Goal: Task Accomplishment & Management: Manage account settings

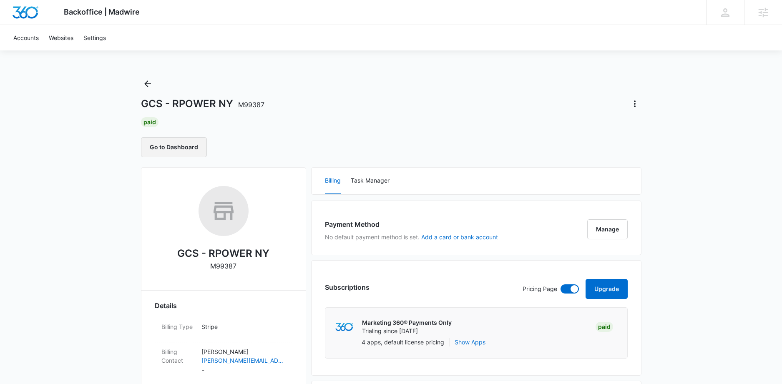
click at [176, 148] on button "Go to Dashboard" at bounding box center [174, 147] width 66 height 20
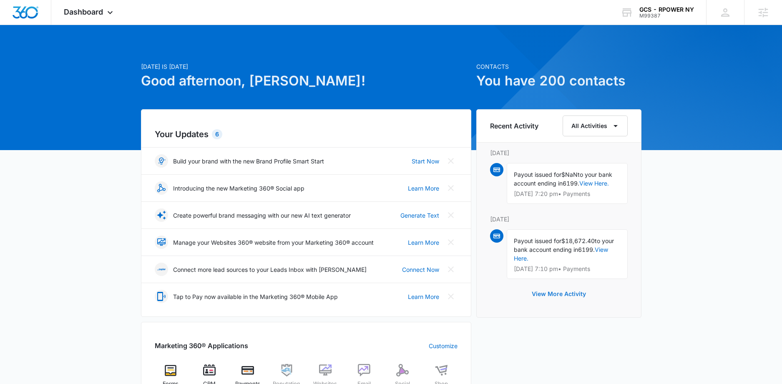
click at [552, 296] on button "View More Activity" at bounding box center [558, 294] width 71 height 20
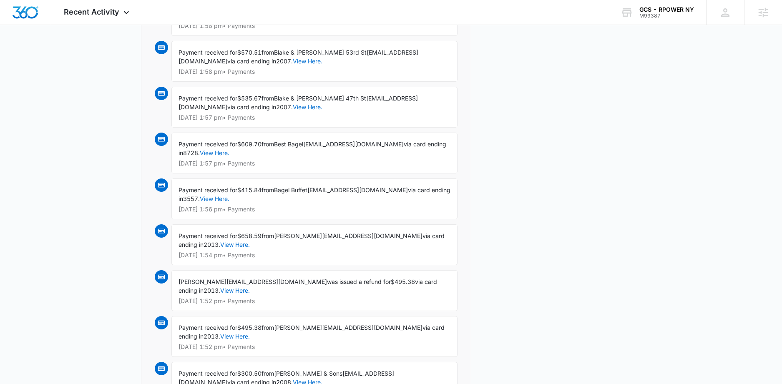
scroll to position [1462, 0]
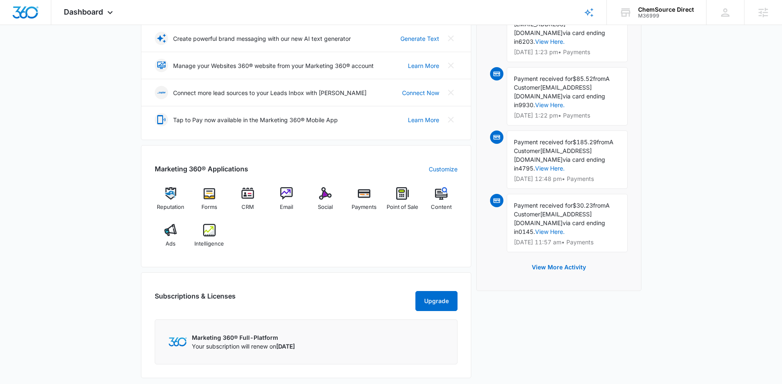
scroll to position [243, 0]
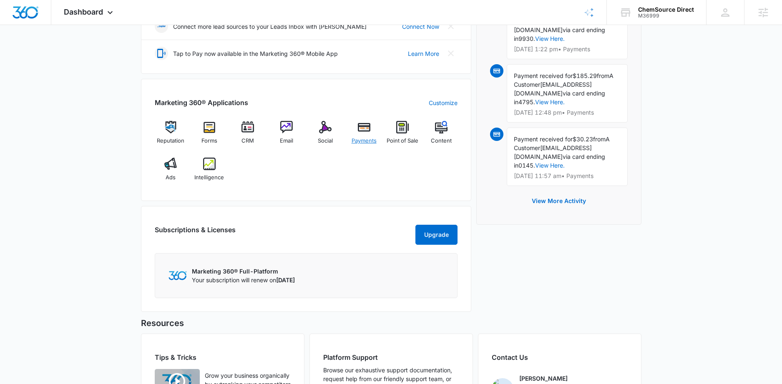
click at [363, 131] on img at bounding box center [364, 127] width 13 height 13
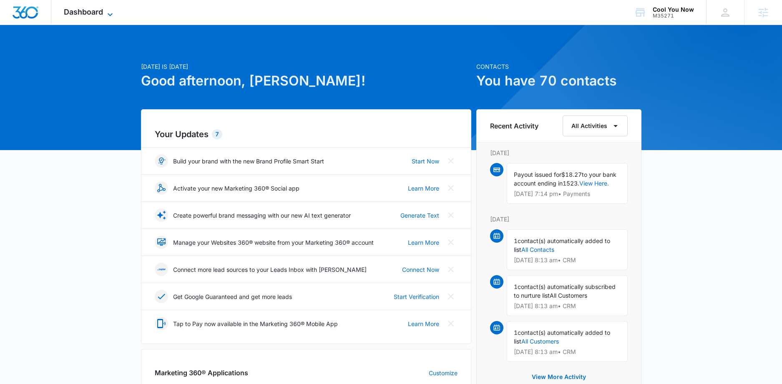
click at [112, 12] on icon at bounding box center [110, 15] width 10 height 10
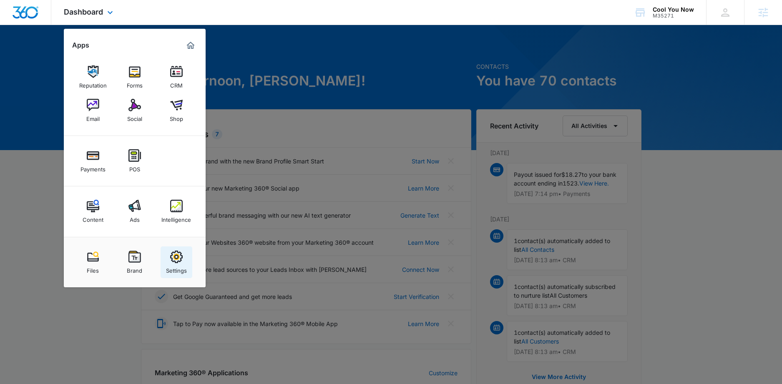
click at [174, 260] on img at bounding box center [176, 257] width 13 height 13
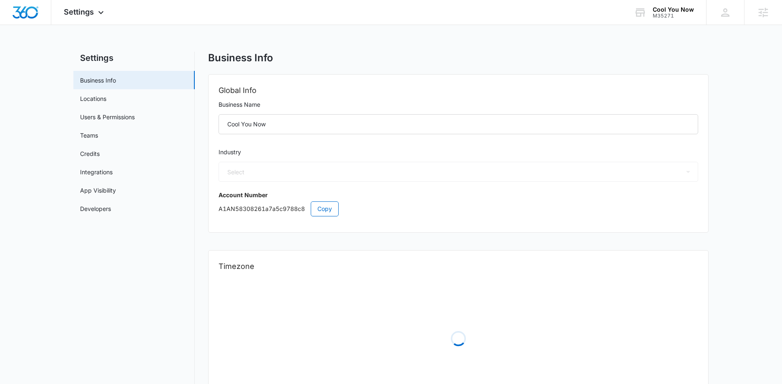
select select "45"
select select "US"
select select "America/[GEOGRAPHIC_DATA]"
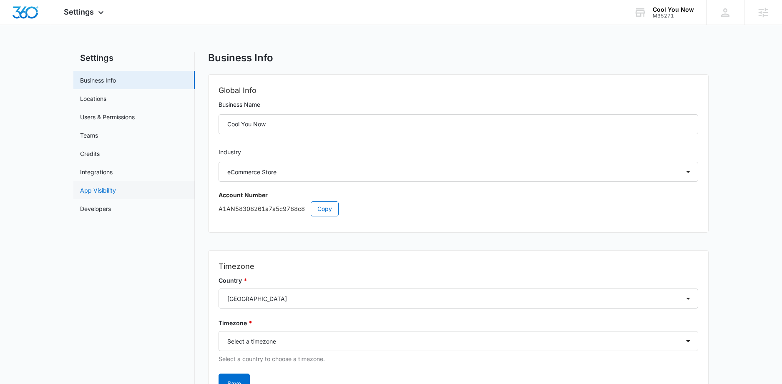
click at [99, 190] on link "App Visibility" at bounding box center [98, 190] width 36 height 9
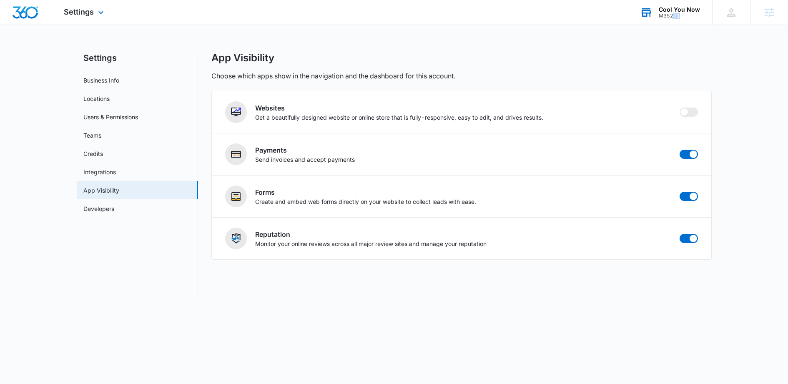
drag, startPoint x: 682, startPoint y: 16, endPoint x: 674, endPoint y: 17, distance: 8.0
click at [674, 17] on div "M35271" at bounding box center [679, 16] width 41 height 6
